Goal: Check status: Check status

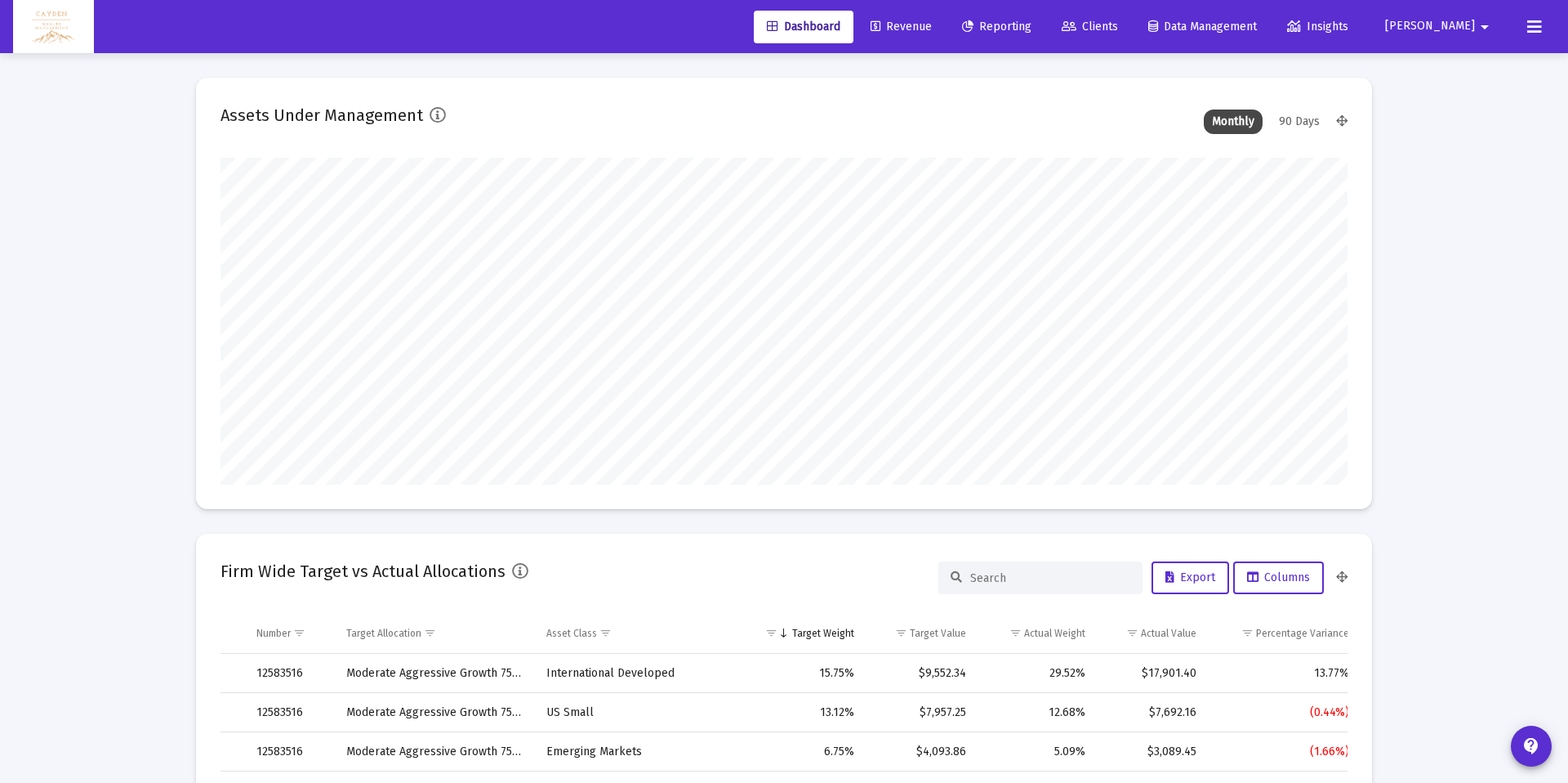
scroll to position [327, 607]
type input "5280-01-01"
type input "[DATE]"
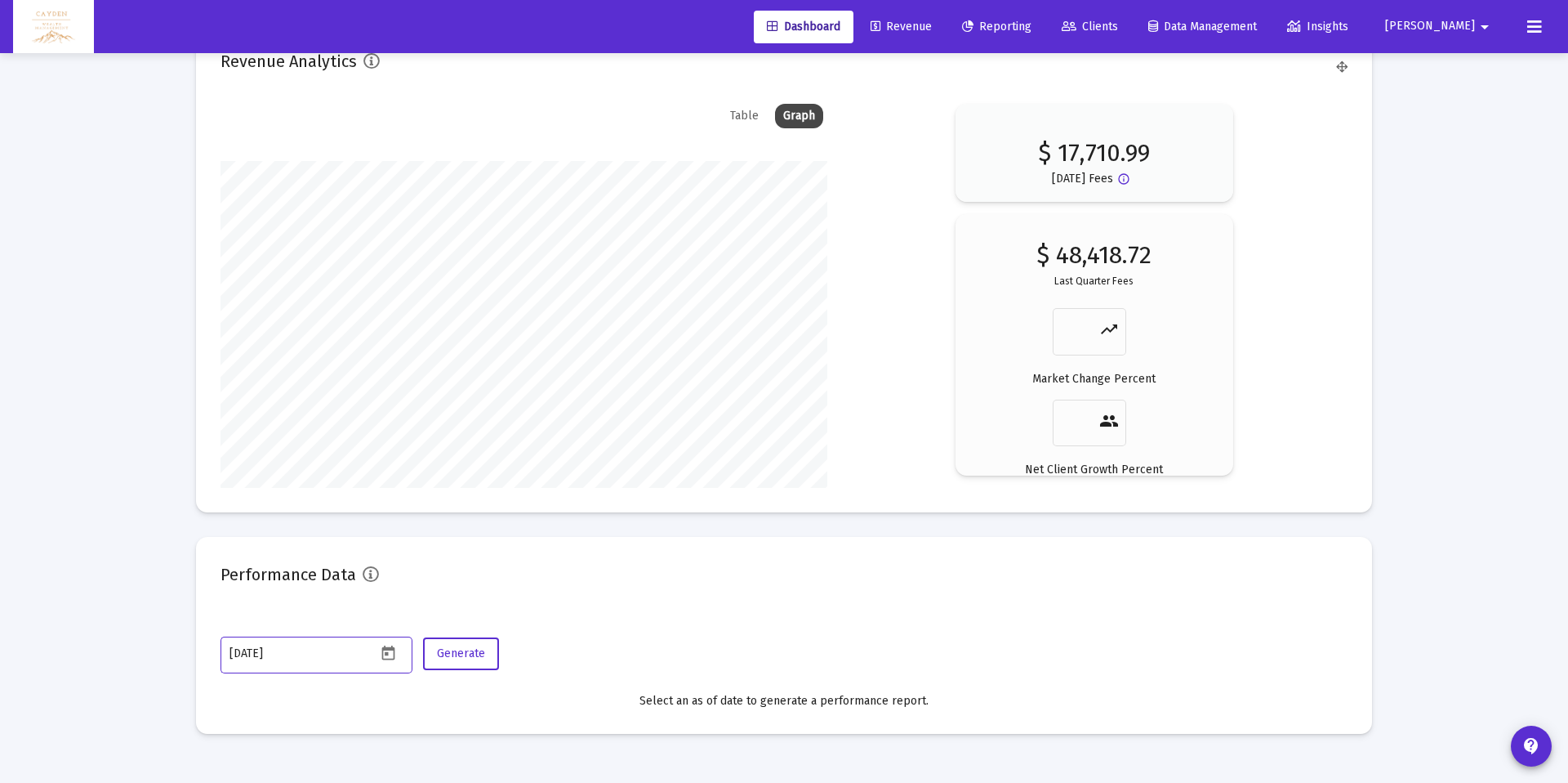
scroll to position [327, 527]
click at [1031, 26] on span "Reporting" at bounding box center [997, 27] width 70 height 14
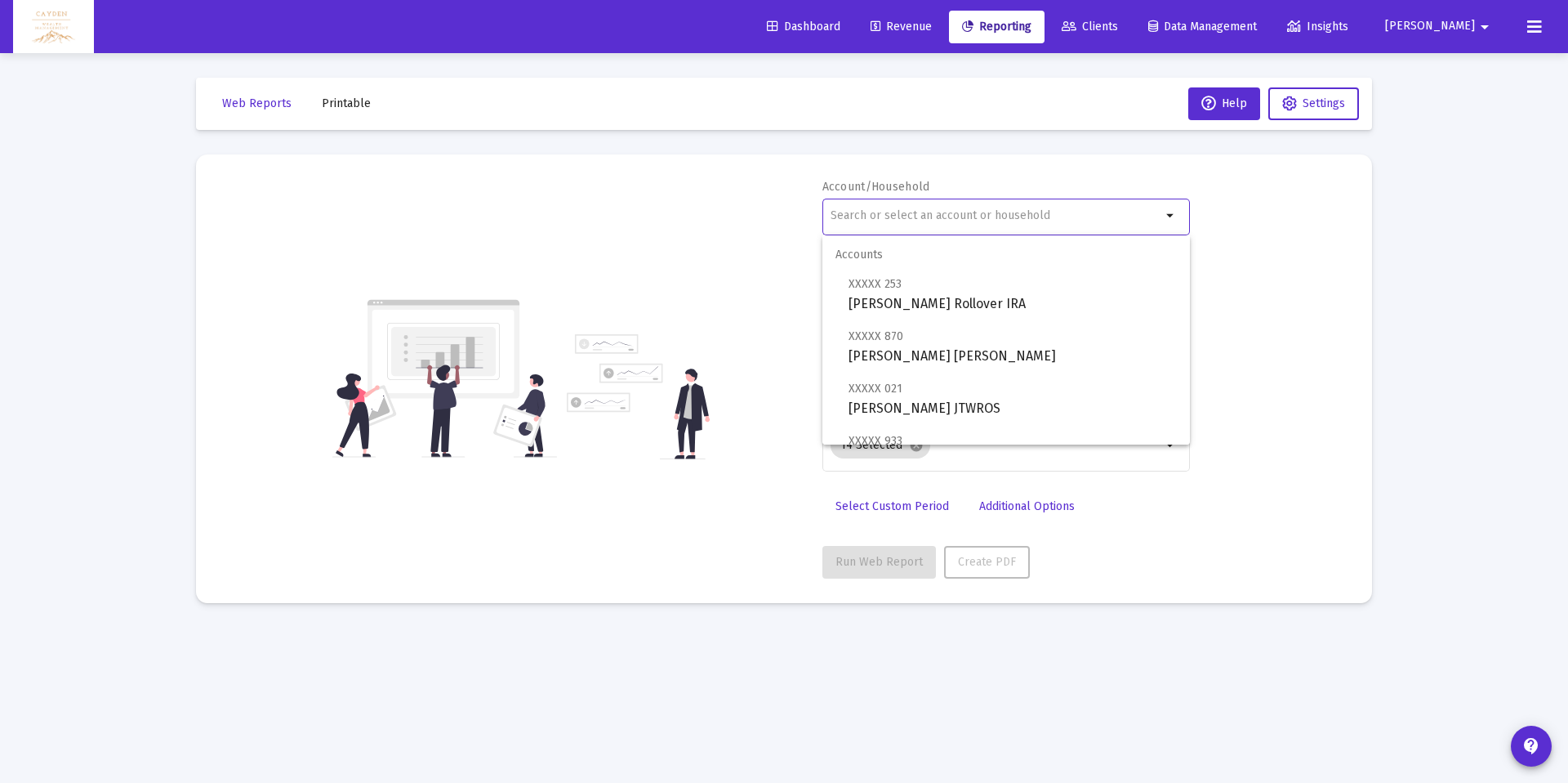
click at [894, 218] on input "text" at bounding box center [995, 215] width 331 height 13
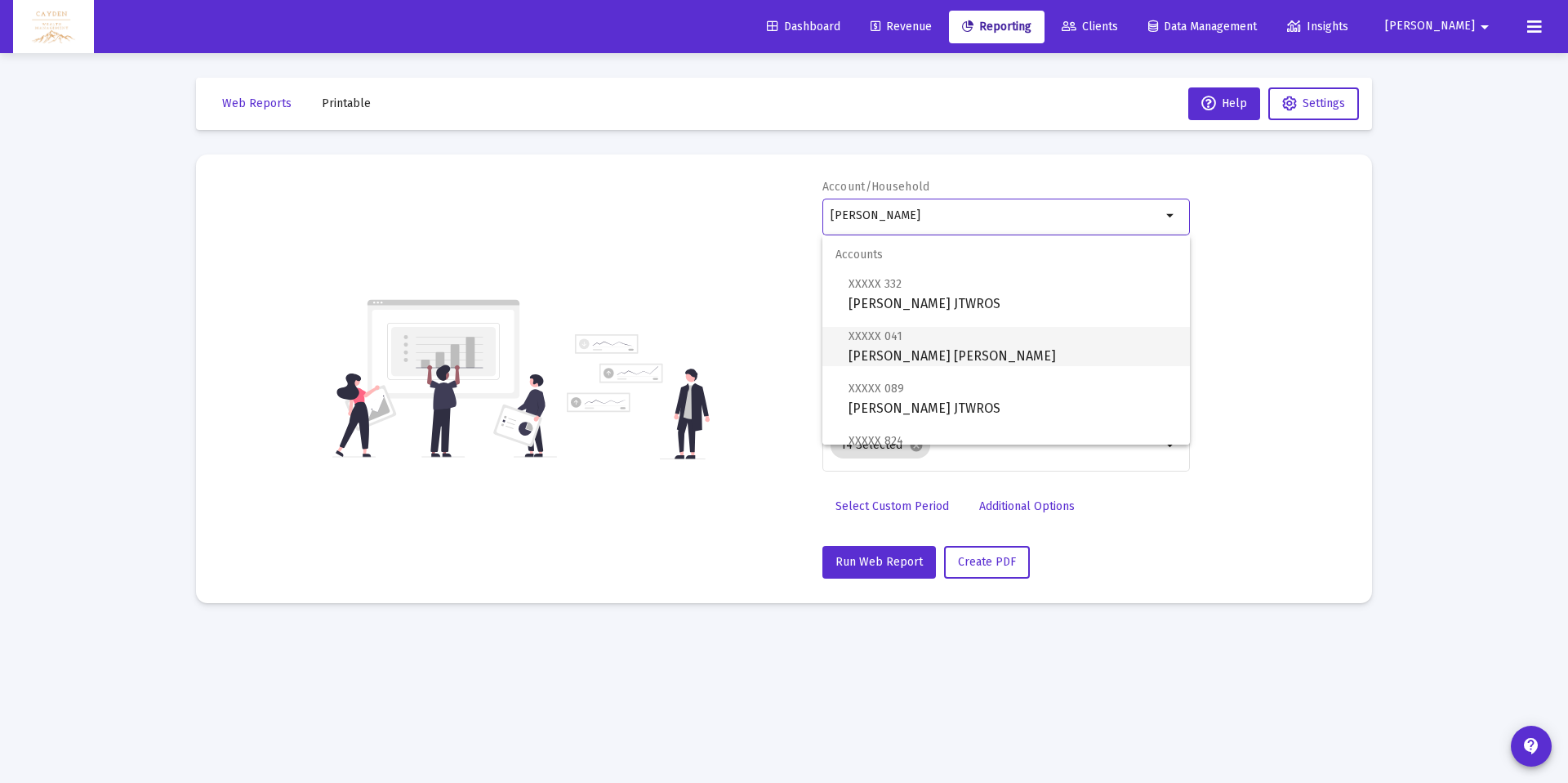
scroll to position [117, 0]
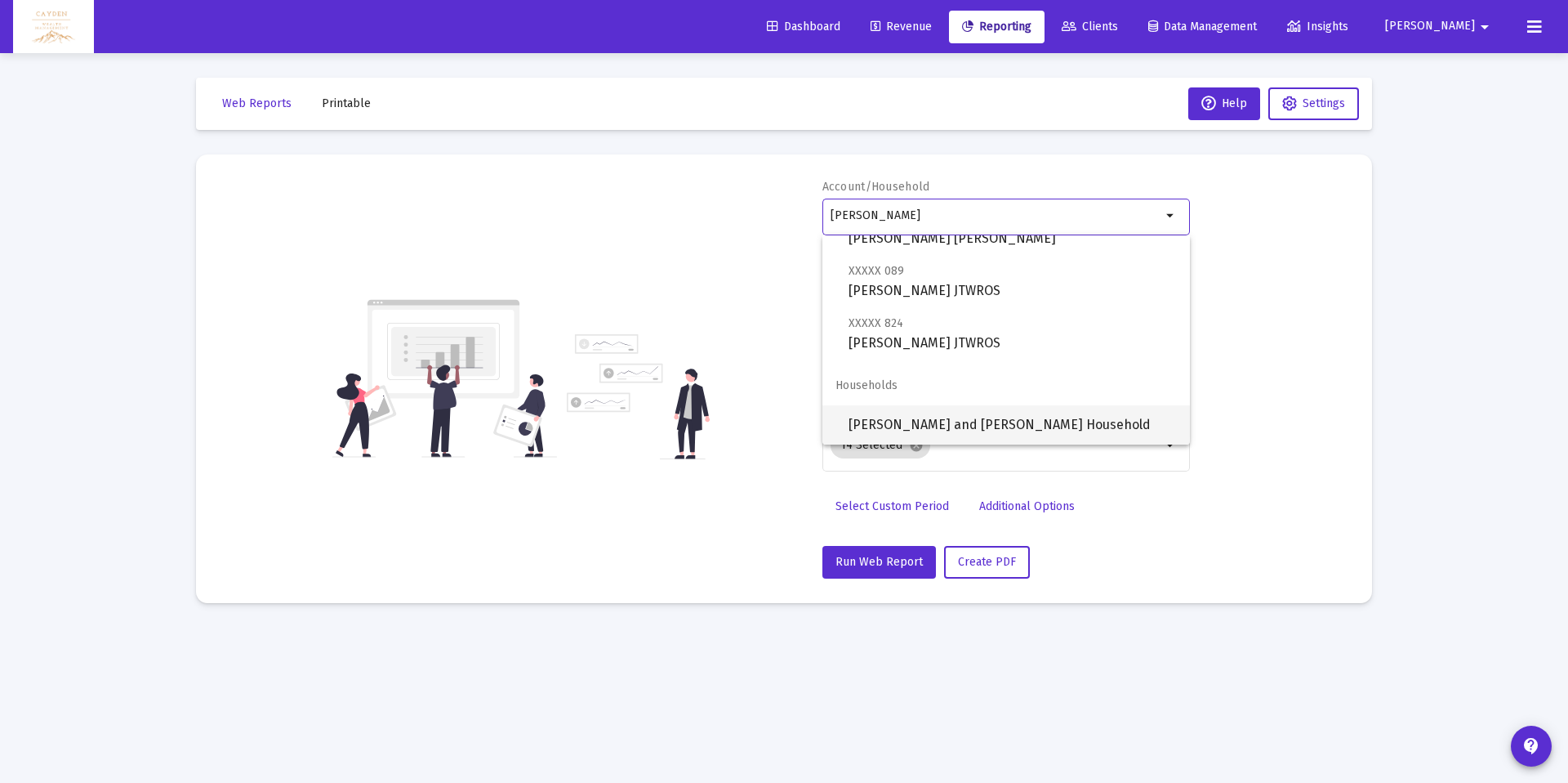
click at [911, 418] on span "[PERSON_NAME] and [PERSON_NAME] Household" at bounding box center [1012, 424] width 328 height 39
type input "[PERSON_NAME] and [PERSON_NAME] Household"
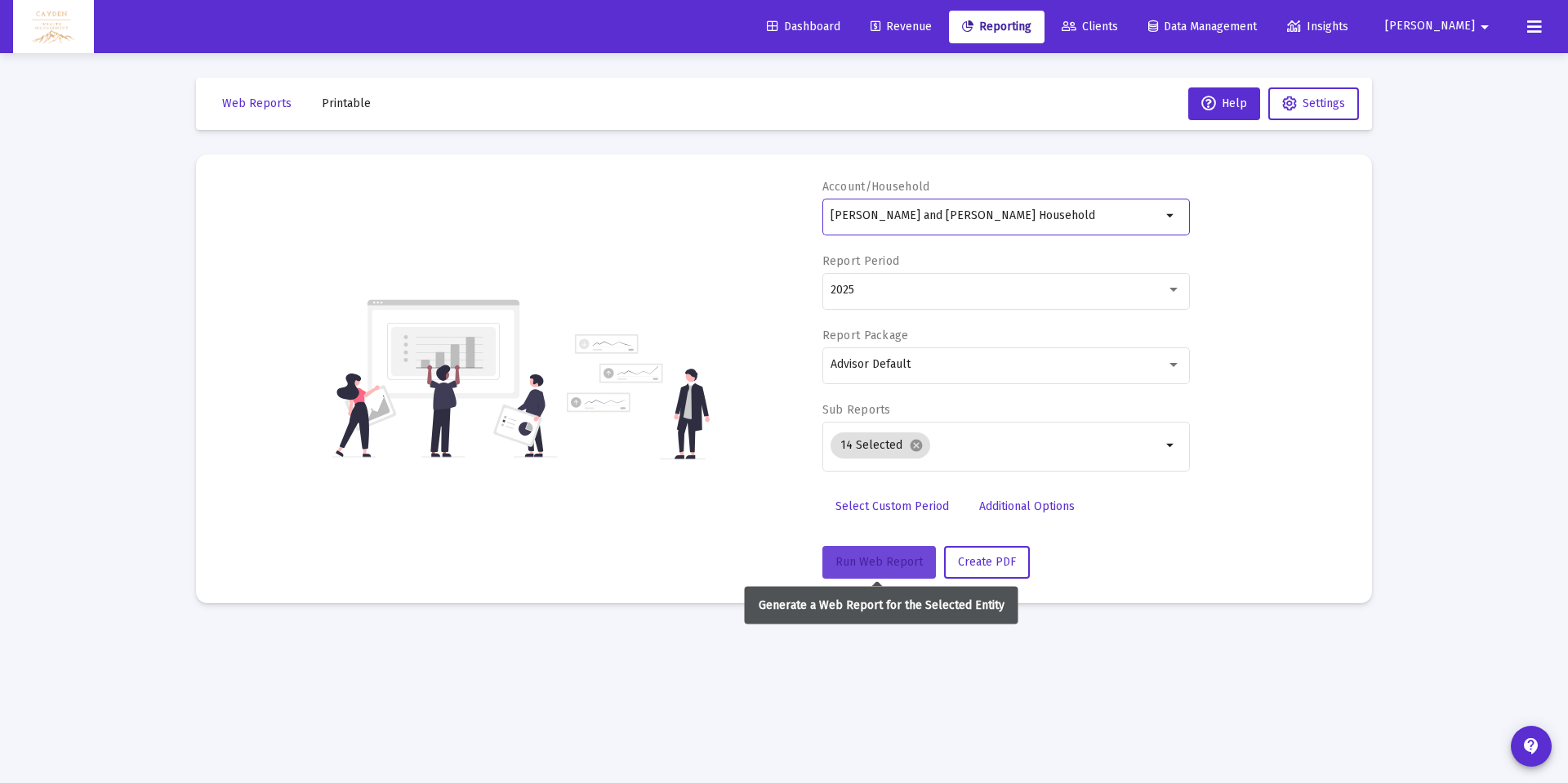
click at [870, 555] on span "Run Web Report" at bounding box center [879, 562] width 87 height 14
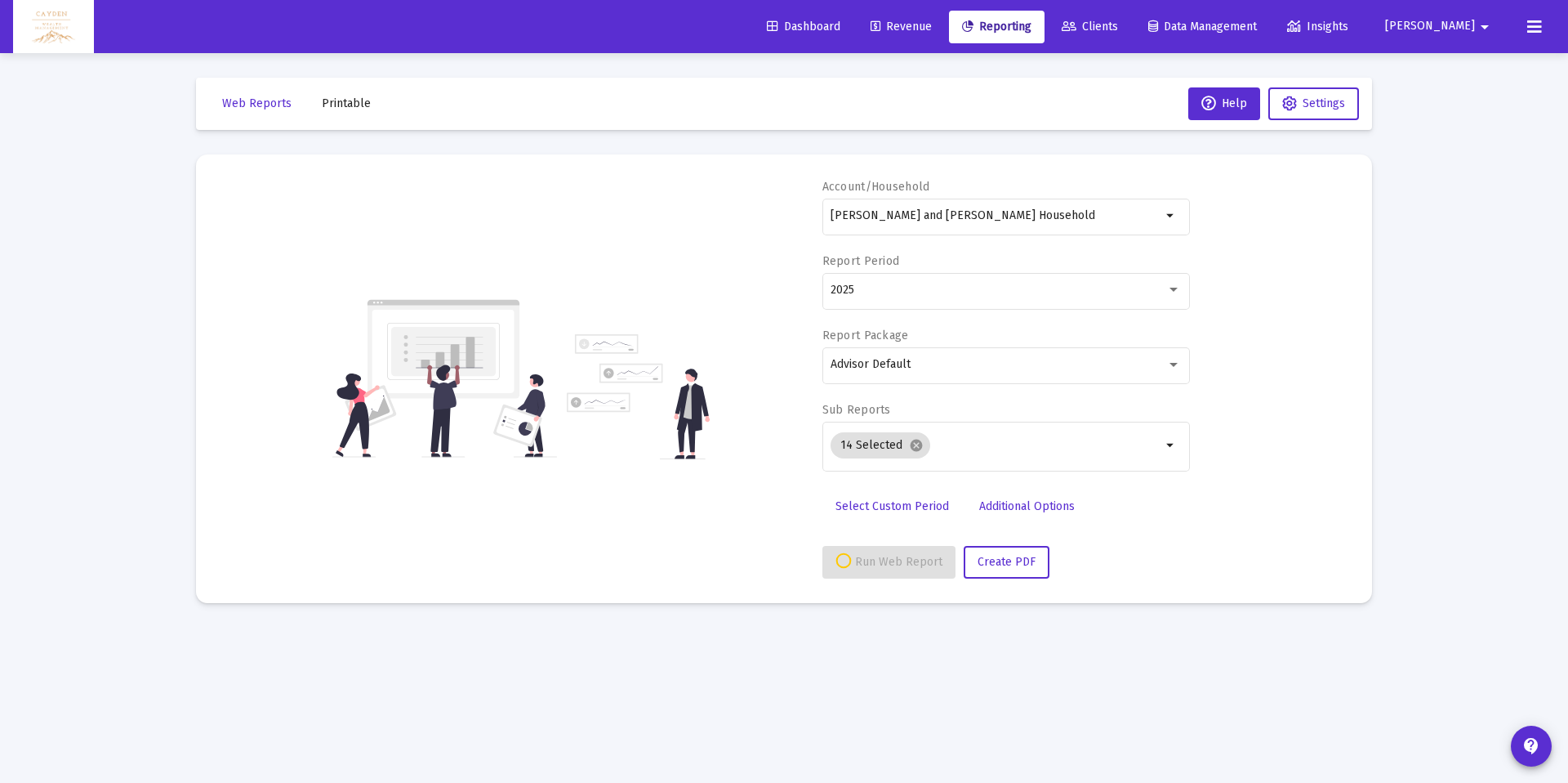
select select "View all"
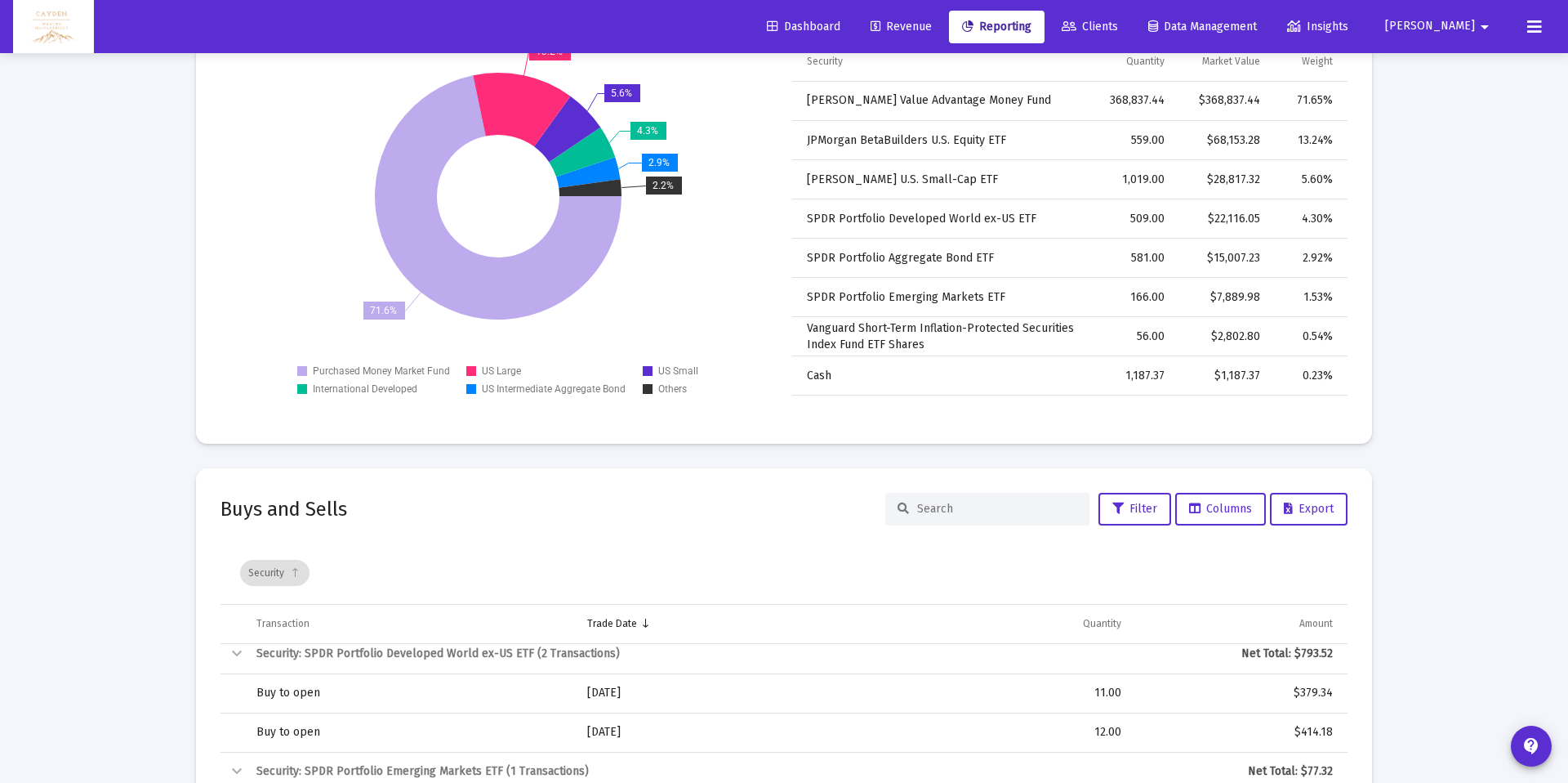
scroll to position [4813, 0]
